Goal: Task Accomplishment & Management: Use online tool/utility

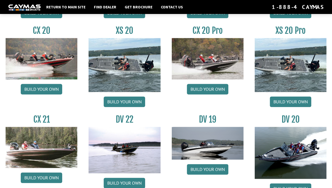
scroll to position [521, 0]
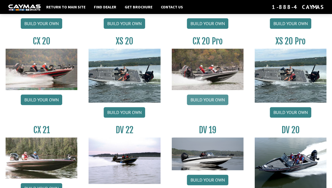
click at [196, 102] on link "Build your own" at bounding box center [207, 100] width 41 height 11
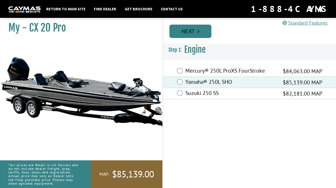
click at [199, 33] on icon "Pagination" at bounding box center [198, 32] width 2 height 6
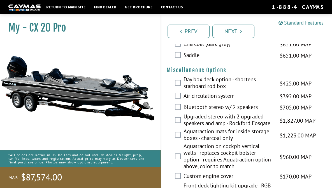
scroll to position [835, 0]
click at [180, 88] on div "Day box deck option - shortens starboard rod box $425.00 MAP $502.00 MSRP" at bounding box center [246, 83] width 171 height 15
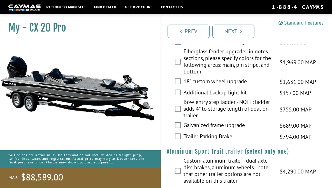
scroll to position [1188, 0]
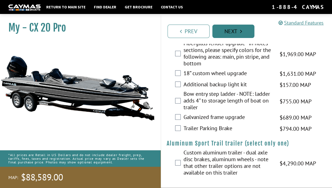
click at [232, 32] on link "Next" at bounding box center [233, 31] width 42 height 13
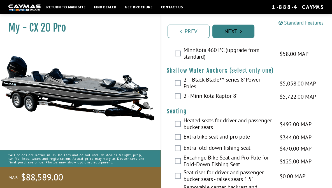
scroll to position [604, 0]
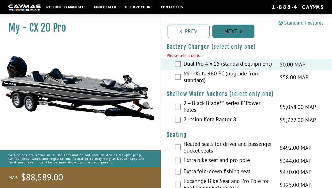
click at [245, 29] on link "Next" at bounding box center [233, 31] width 42 height 13
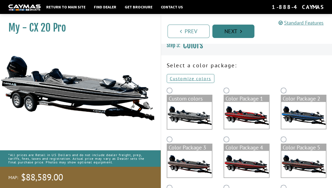
scroll to position [0, 0]
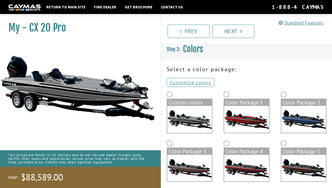
click at [294, 117] on img at bounding box center [303, 119] width 45 height 27
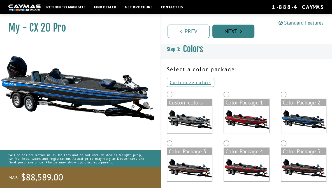
click at [236, 36] on link "Next" at bounding box center [233, 31] width 42 height 13
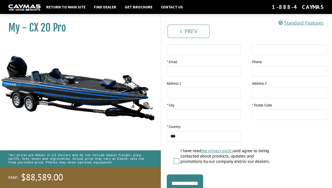
scroll to position [122, 0]
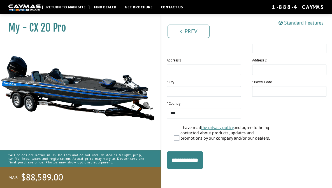
click at [60, 10] on link "Return to main site" at bounding box center [65, 6] width 45 height 7
